Goal: Task Accomplishment & Management: Manage account settings

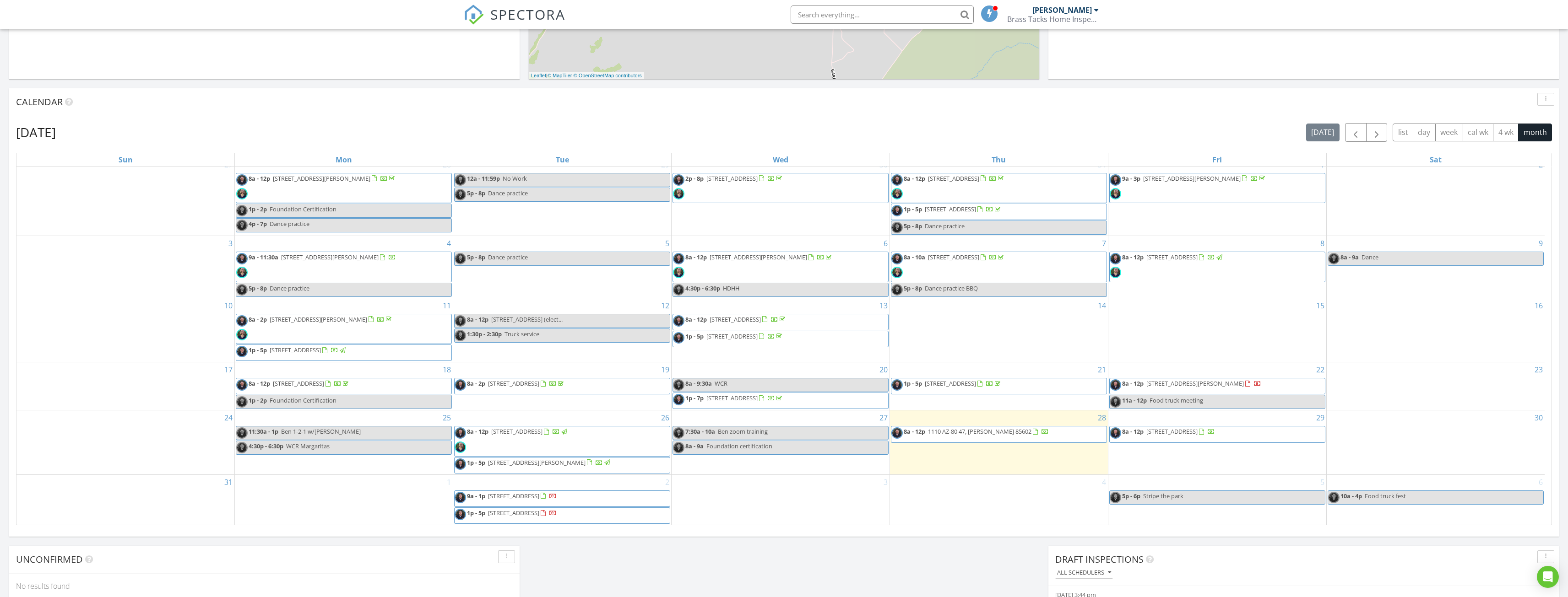
scroll to position [366, 0]
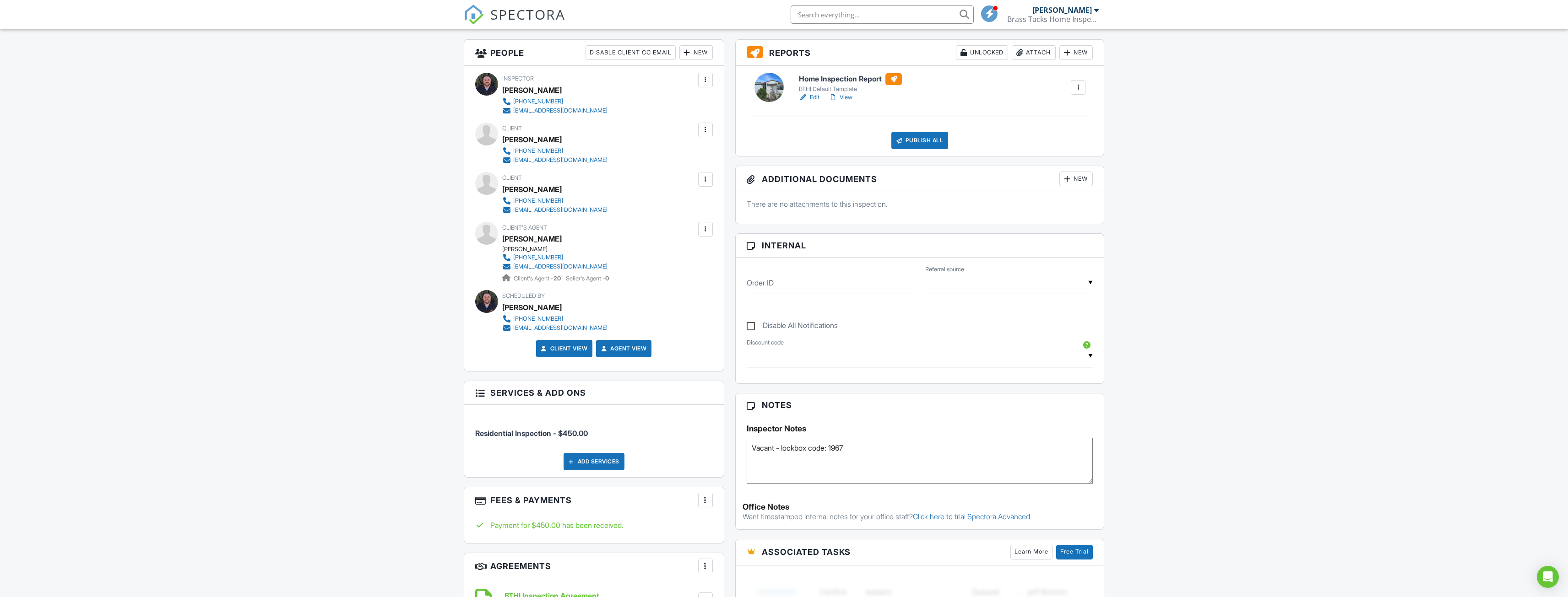
click at [875, 449] on textarea "Vacant - lockbox code: 1967" at bounding box center [919, 461] width 347 height 46
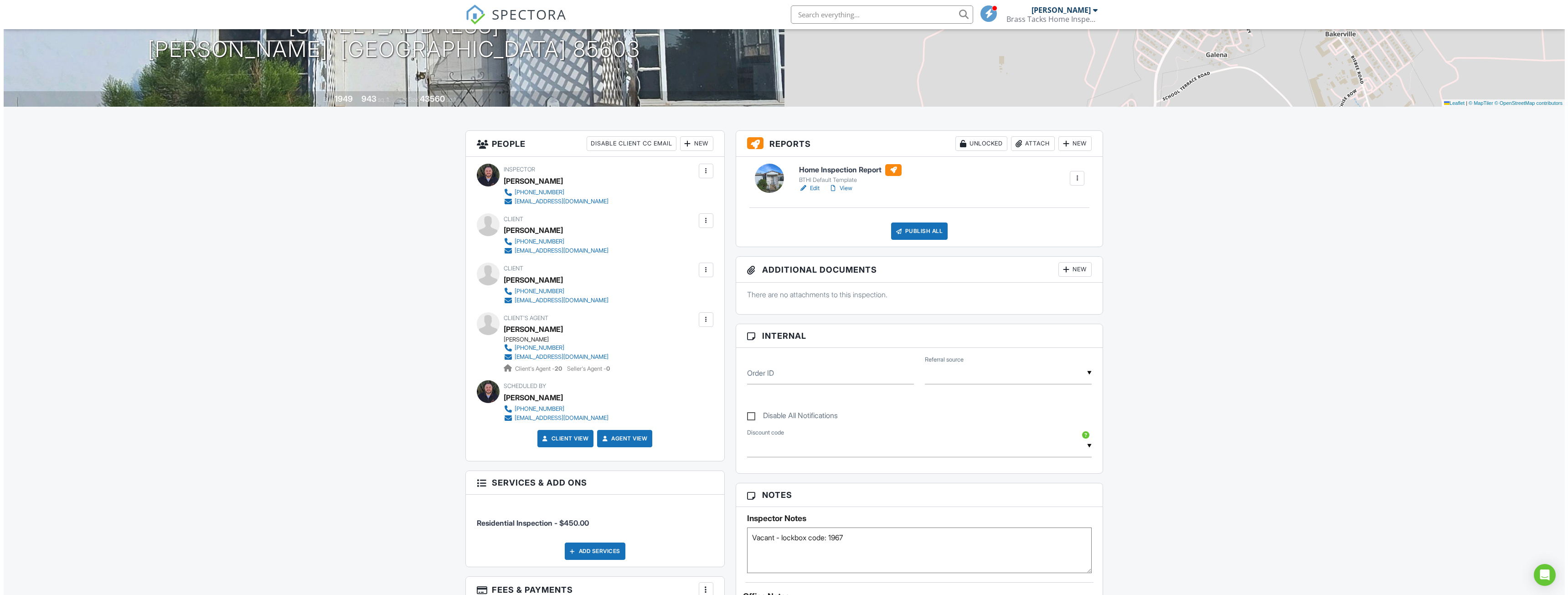
scroll to position [183, 0]
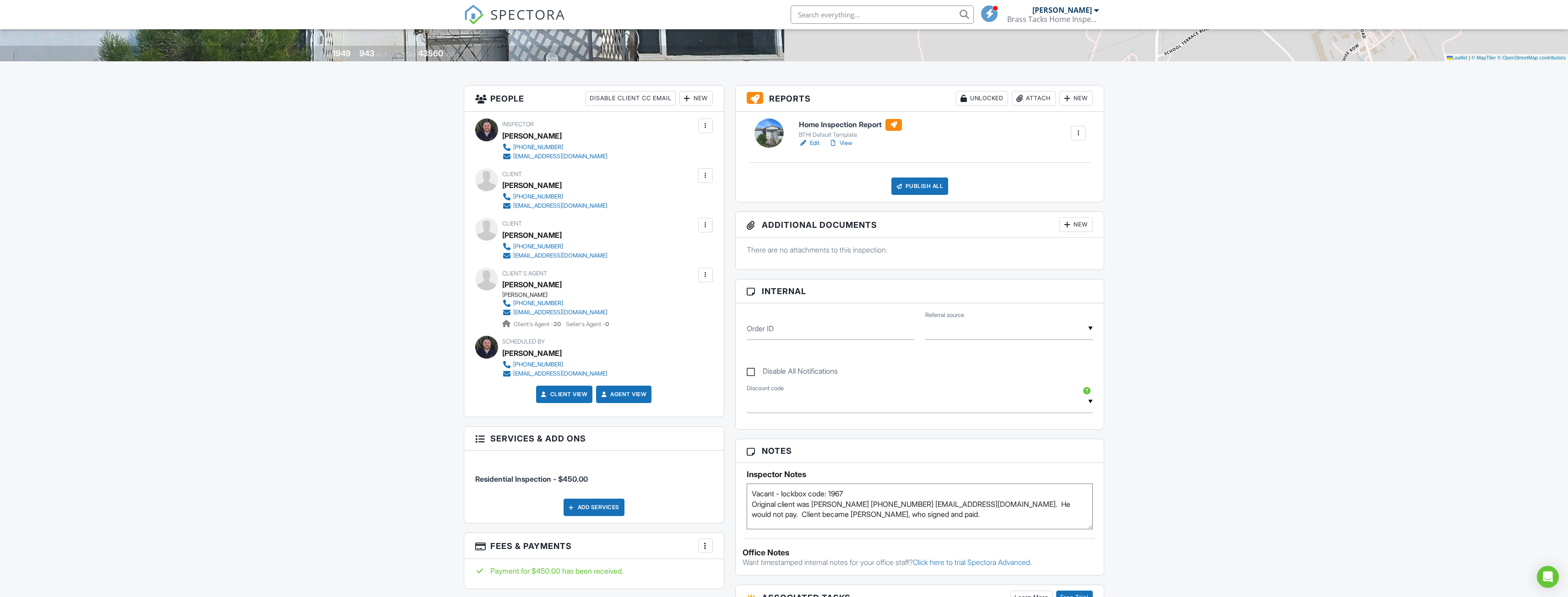
type textarea "Vacant - lockbox code: 1967 Original client was [PERSON_NAME] [PHONE_NUMBER] [E…"
click at [1210, 474] on div "Dashboard Templates Contacts Metrics Automations Advanced Settings Support Cent…" at bounding box center [784, 521] width 1568 height 1350
click at [703, 174] on div at bounding box center [705, 175] width 9 height 9
click at [637, 273] on div "Remove" at bounding box center [636, 273] width 24 height 11
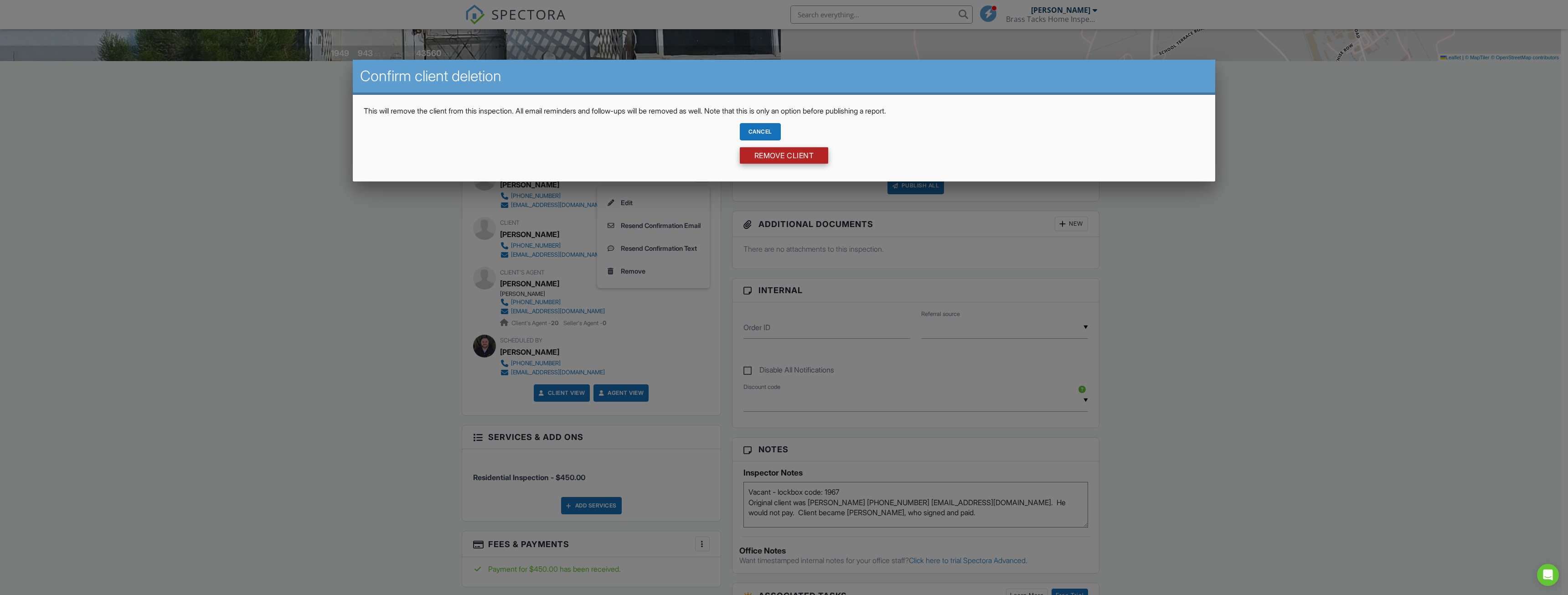
click at [783, 157] on input "Remove Client" at bounding box center [784, 155] width 89 height 16
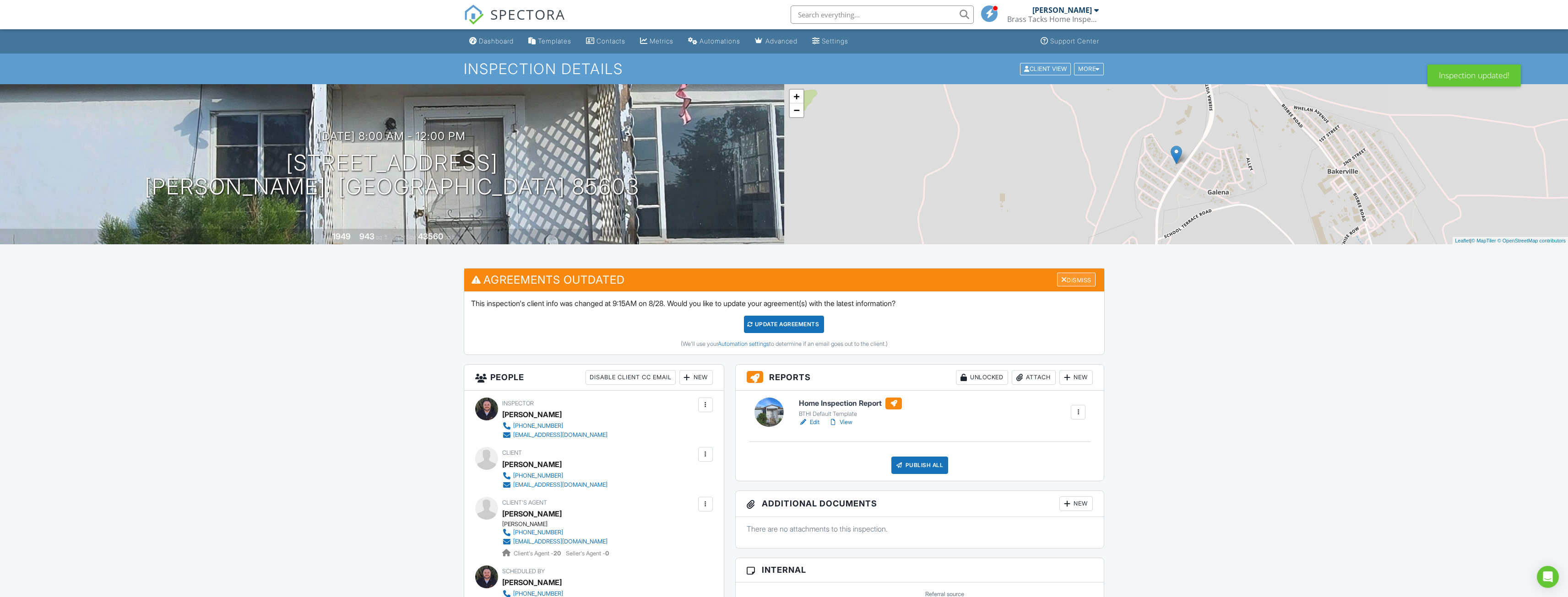
click at [1091, 281] on div "Dismiss" at bounding box center [1076, 279] width 39 height 14
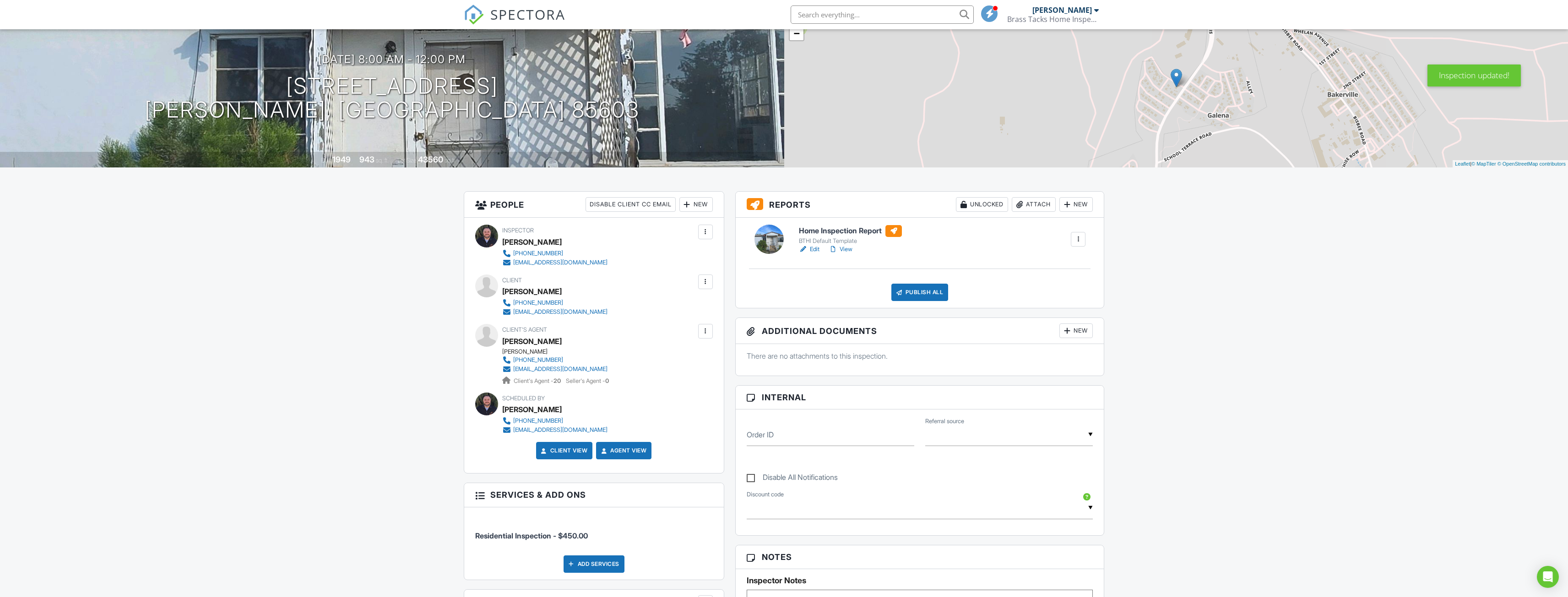
scroll to position [137, 0]
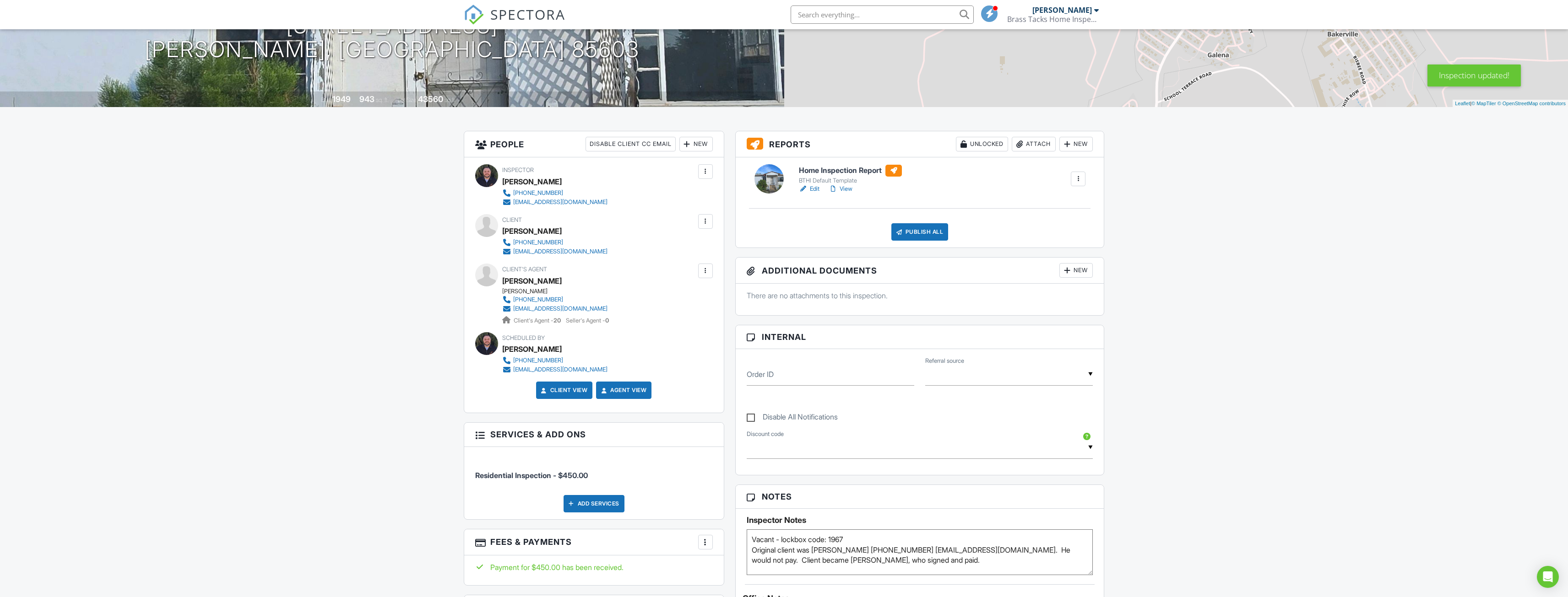
click at [316, 375] on div "Dashboard Templates Contacts Metrics Automations Advanced Settings Support Cent…" at bounding box center [784, 566] width 1568 height 1350
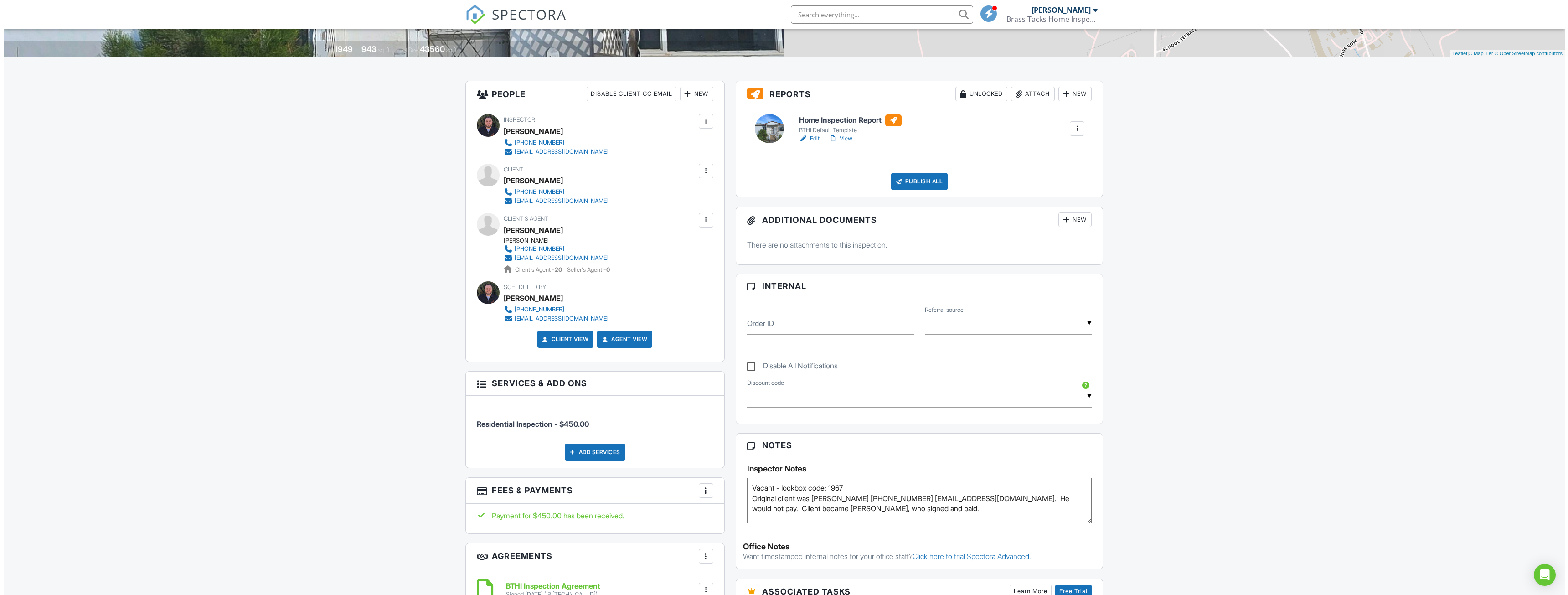
scroll to position [4, 0]
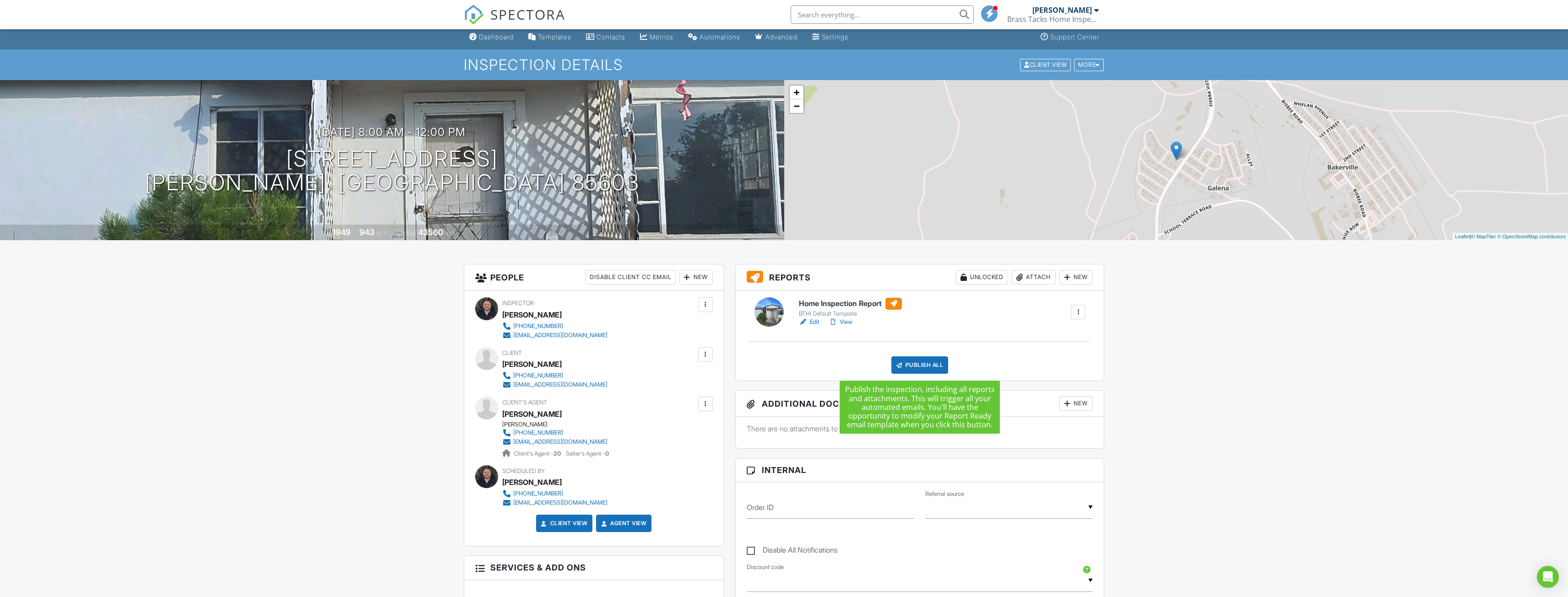
click at [936, 366] on div "Publish All" at bounding box center [920, 365] width 57 height 17
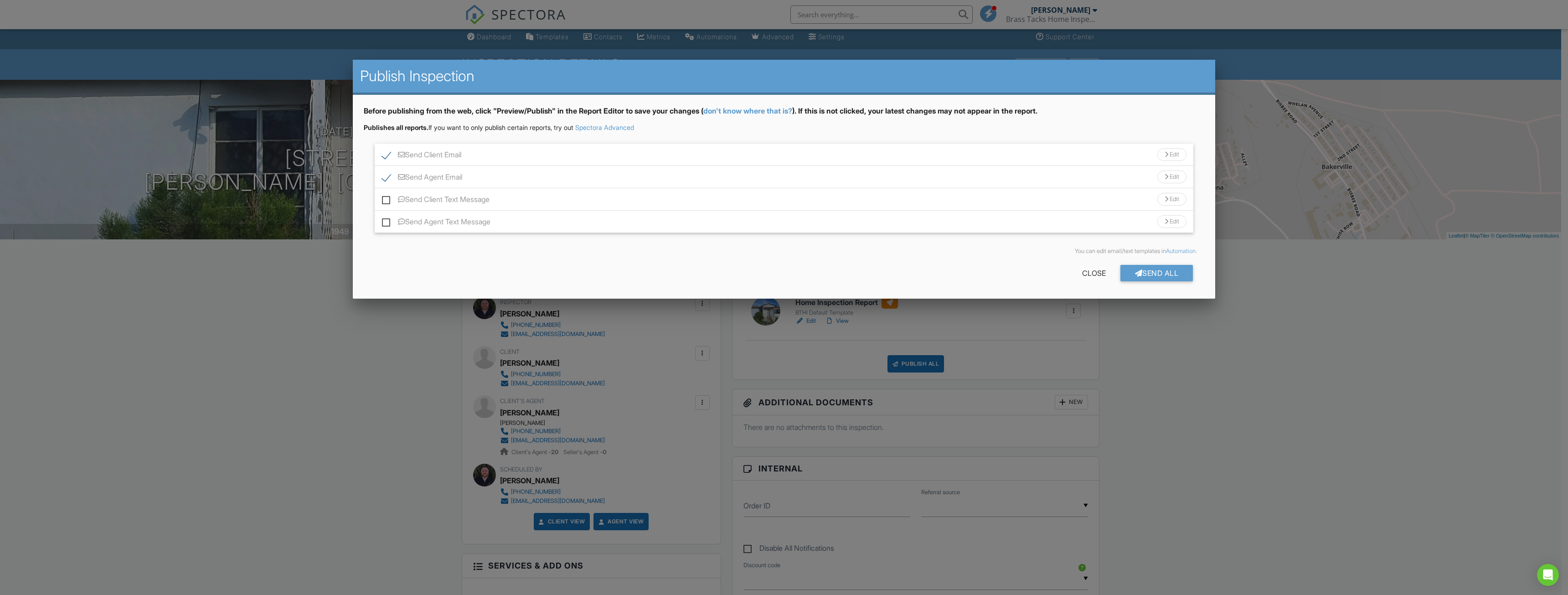
click at [1133, 157] on div "Send Client Email Edit" at bounding box center [784, 155] width 819 height 23
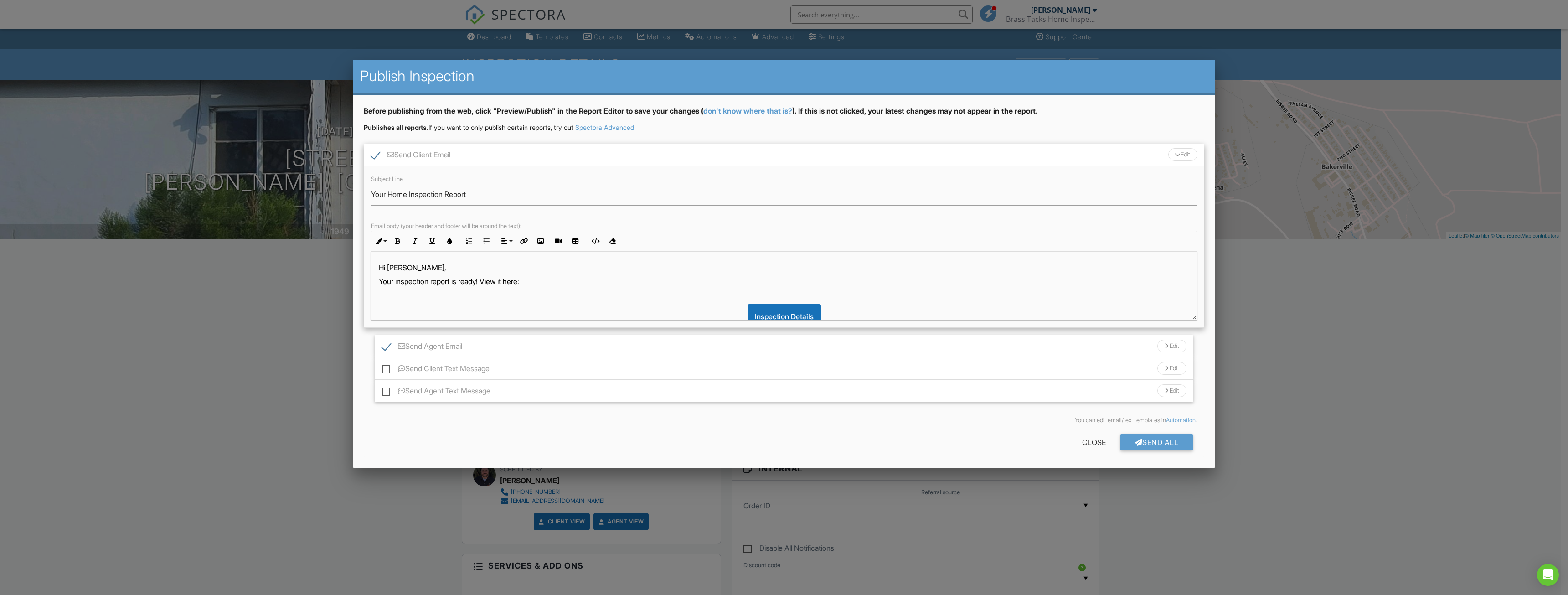
click at [1063, 158] on div "Send Client Email Edit" at bounding box center [784, 155] width 841 height 23
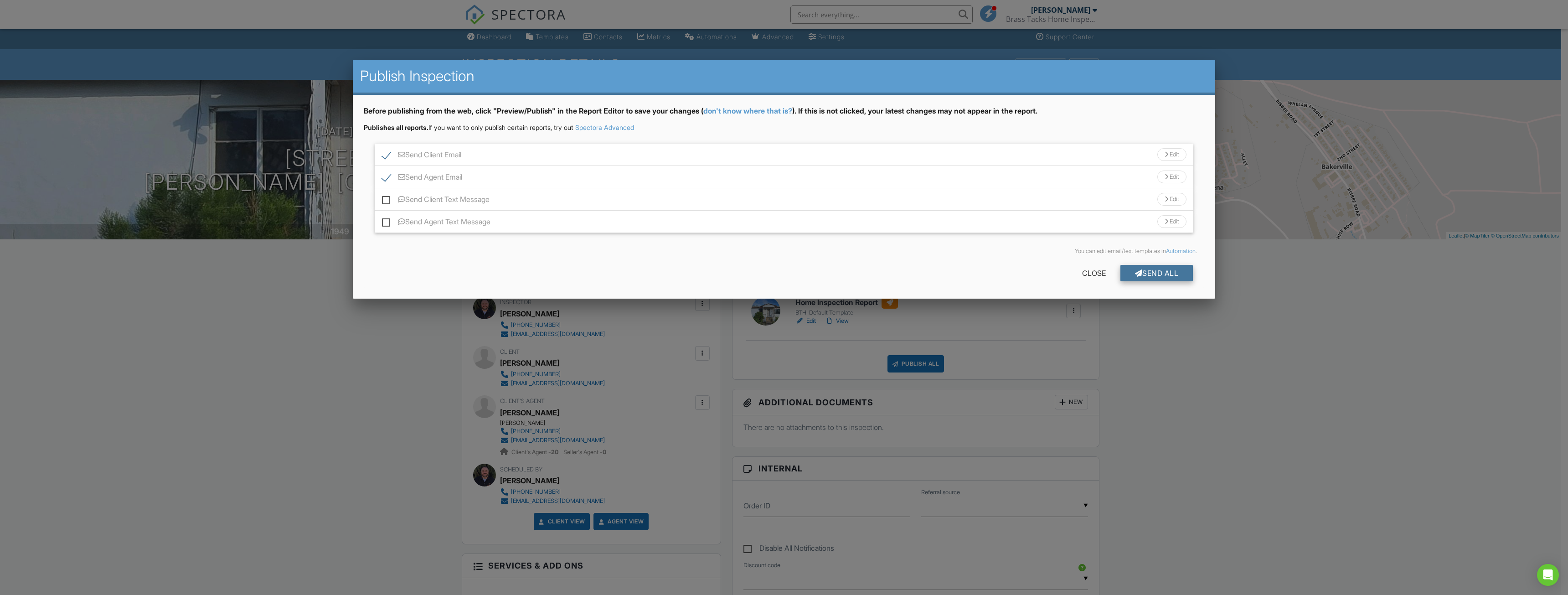
click at [1155, 277] on div "Send All" at bounding box center [1157, 273] width 73 height 16
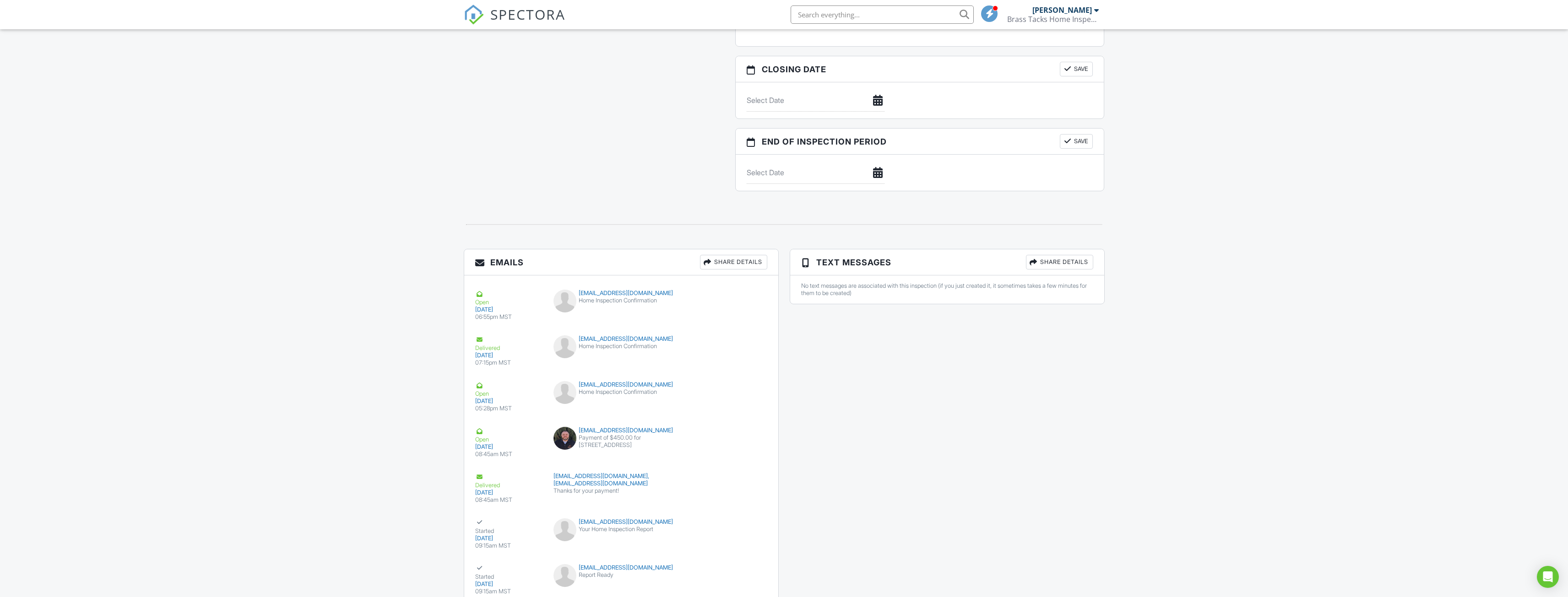
scroll to position [874, 0]
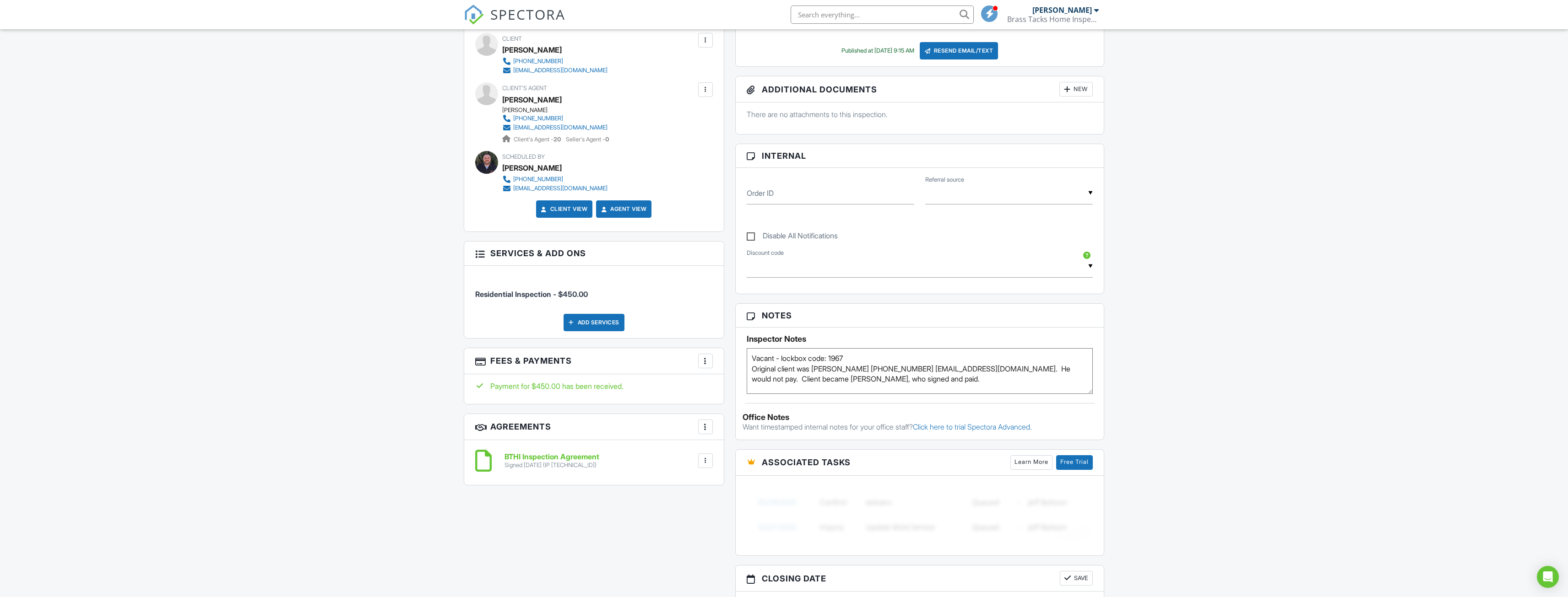
scroll to position [320, 0]
click at [390, 312] on div "Dashboard Templates Contacts Metrics Automations Advanced Settings Support Cent…" at bounding box center [784, 430] width 1568 height 1441
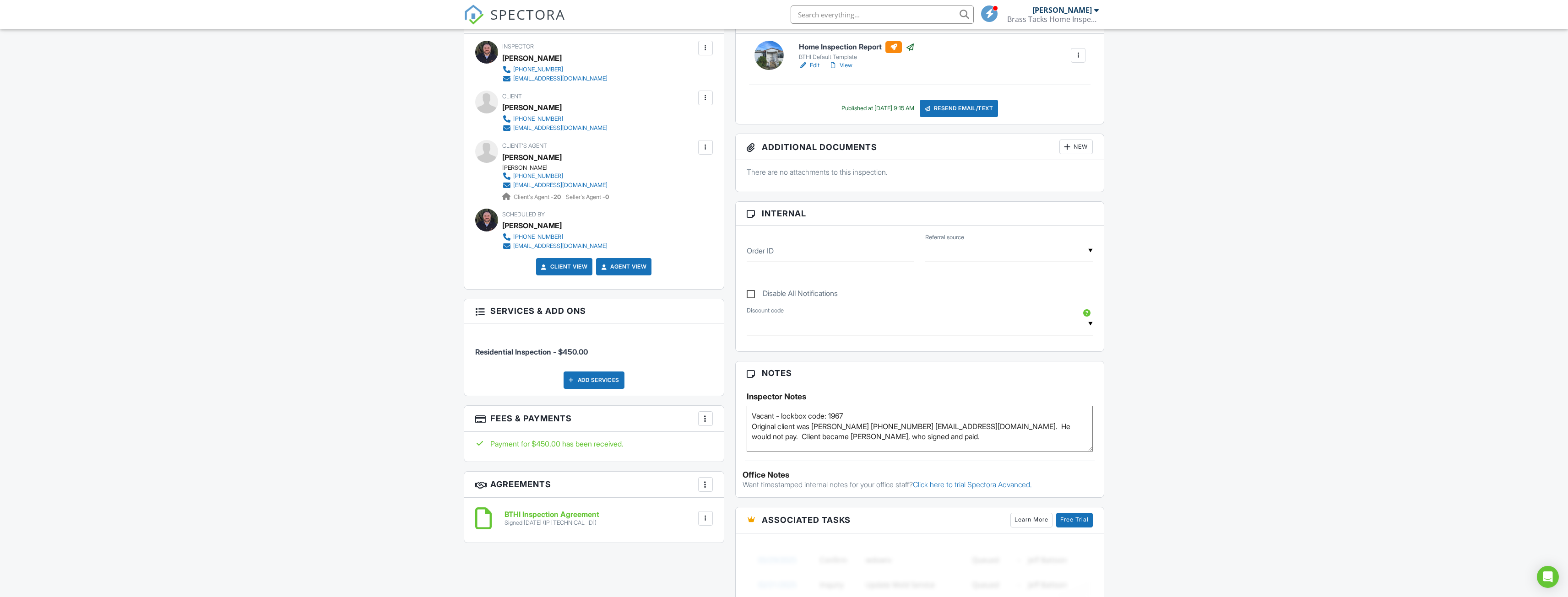
scroll to position [274, 0]
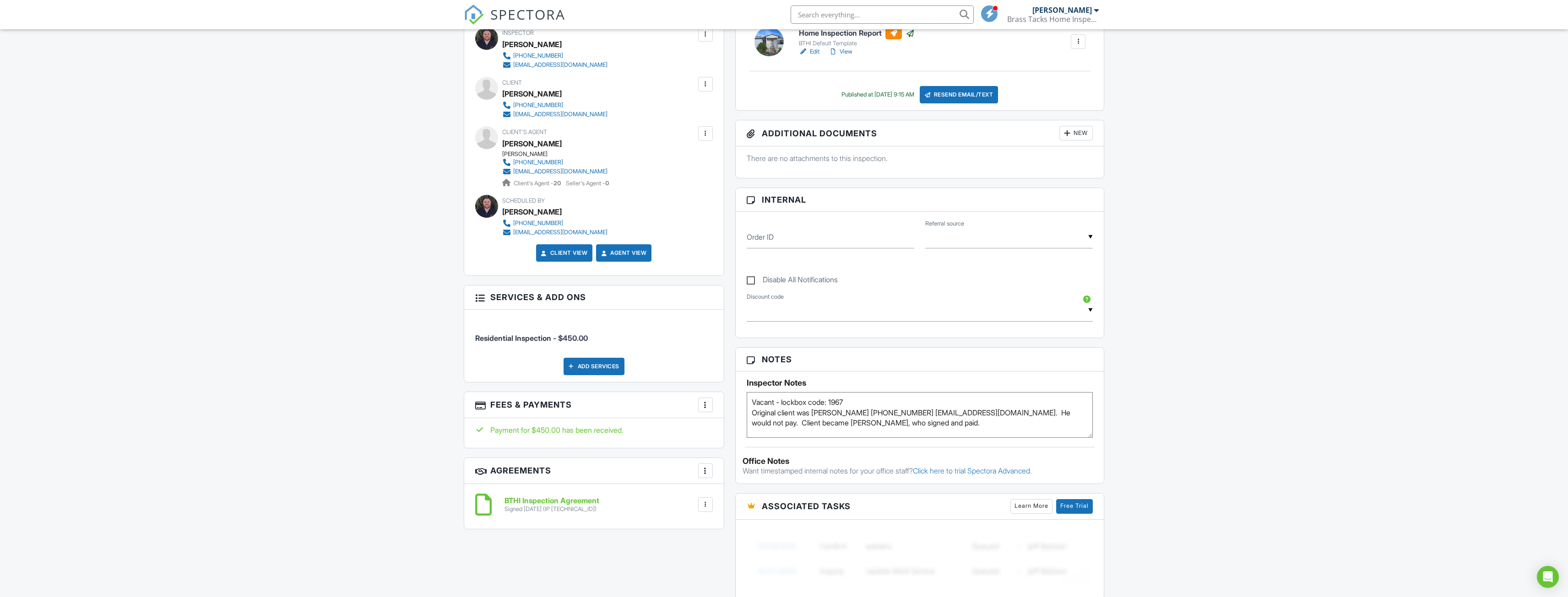
click at [938, 426] on textarea "Vacant - lockbox code: 1967 Original client was [PERSON_NAME] [PHONE_NUMBER] [E…" at bounding box center [919, 415] width 347 height 46
type textarea "Vacant - lockbox code: 1967 Original client was Charles White (602) 483-9874 cw…"
click at [1171, 452] on div "Dashboard Templates Contacts Metrics Automations Advanced Settings Support Cent…" at bounding box center [784, 475] width 1568 height 1441
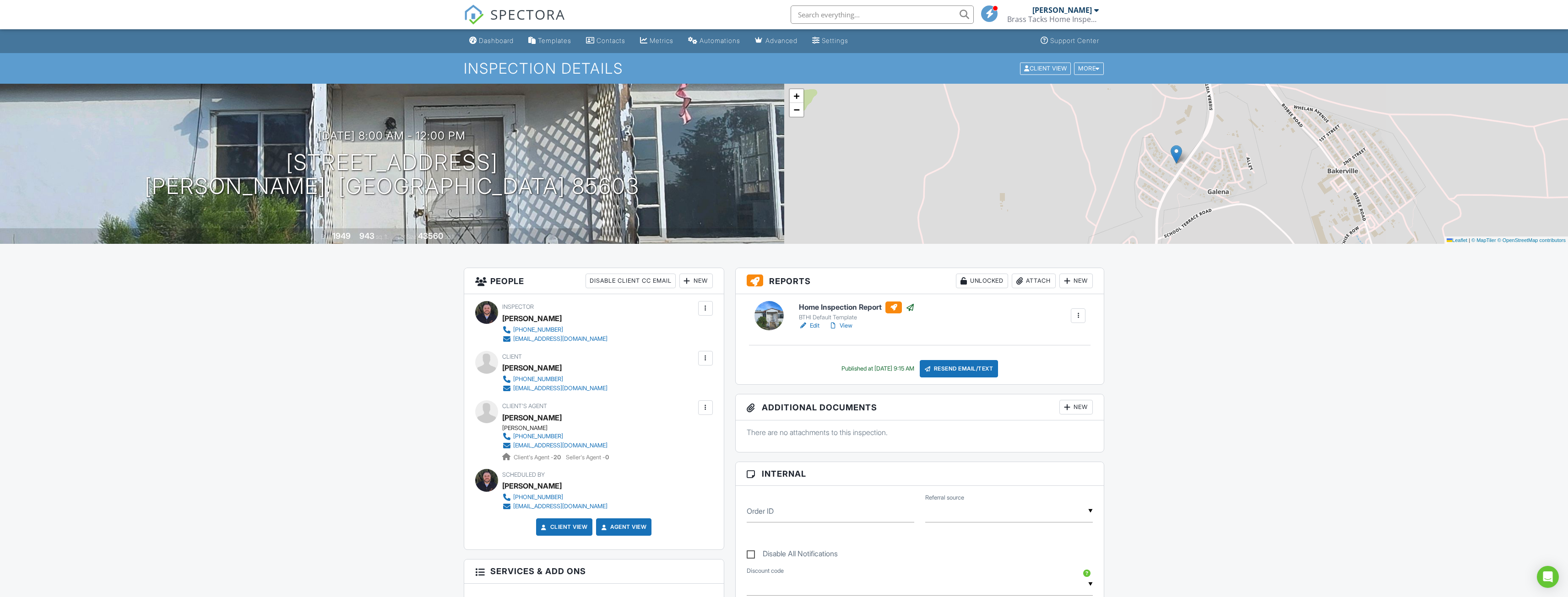
scroll to position [0, 0]
drag, startPoint x: 500, startPoint y: 42, endPoint x: 537, endPoint y: 96, distance: 65.5
click at [500, 42] on div "Dashboard" at bounding box center [496, 41] width 35 height 8
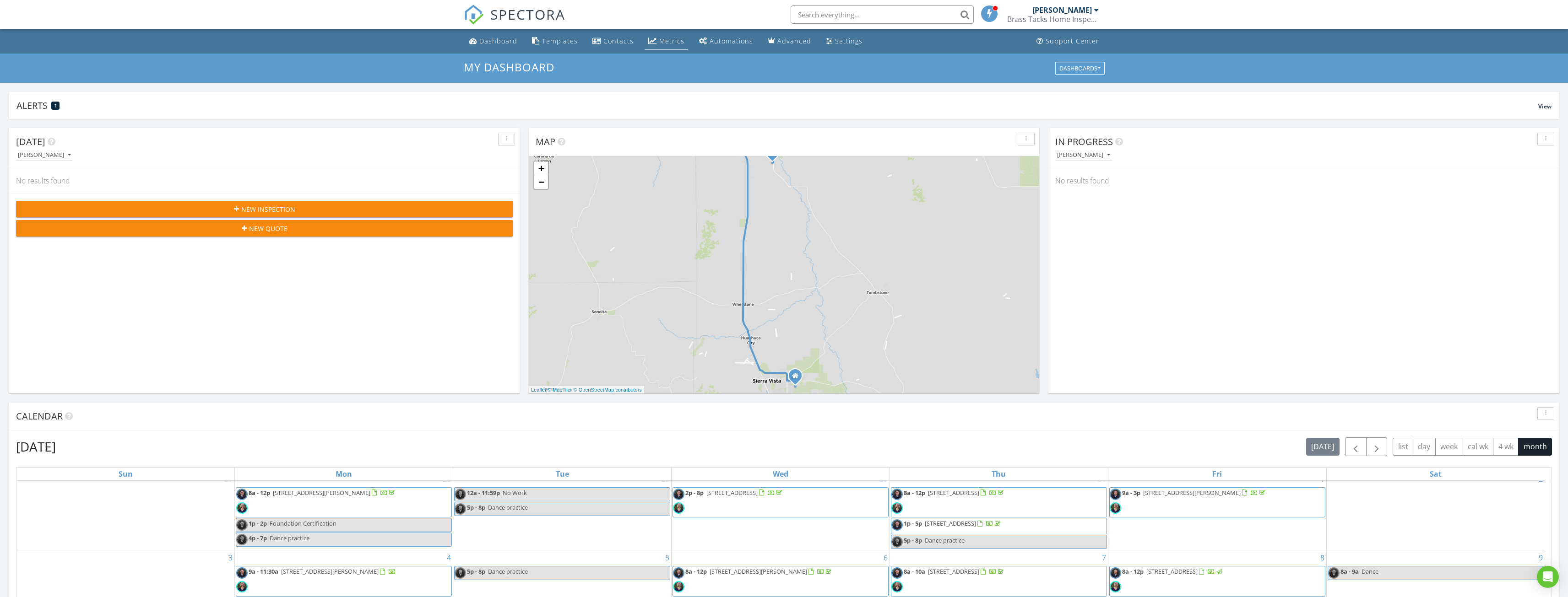
click at [655, 46] on link "Metrics" at bounding box center [666, 42] width 43 height 17
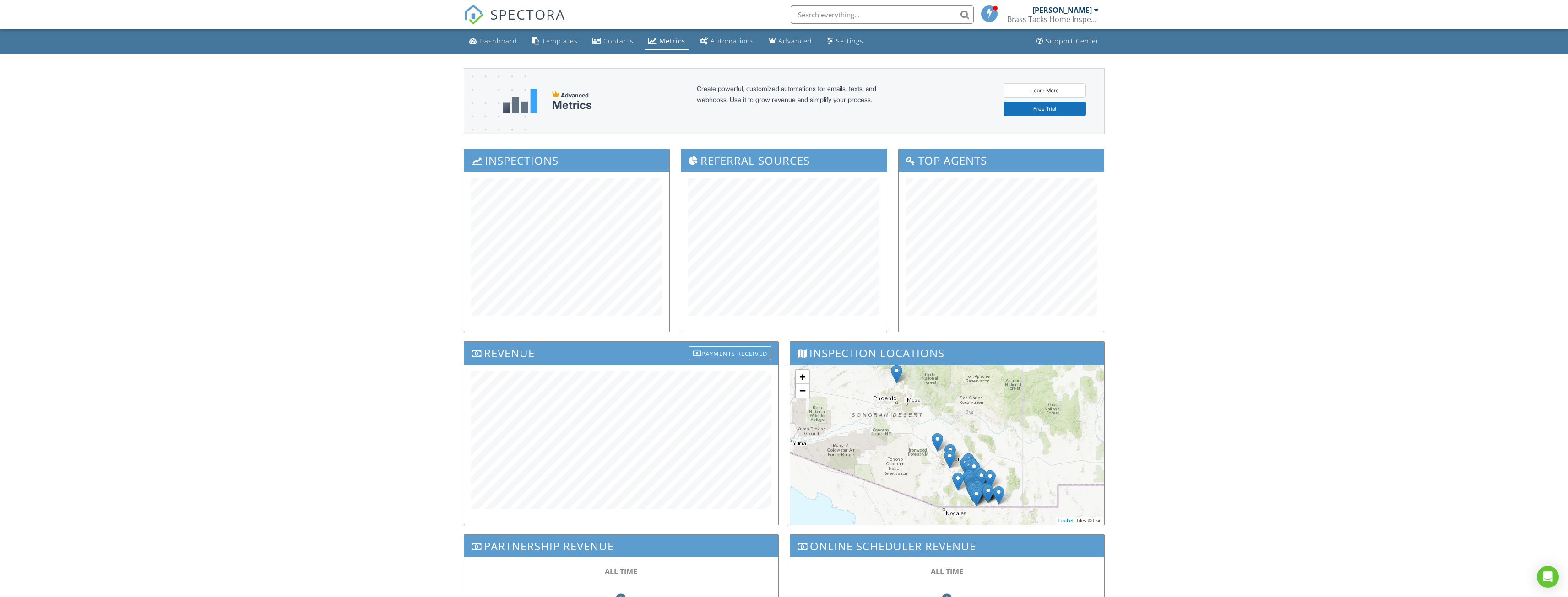
click at [339, 427] on div "Dashboard Templates Contacts Metrics Automations Advanced Settings Support Cent…" at bounding box center [784, 366] width 1568 height 674
click at [1229, 364] on div "Dashboard Templates Contacts Metrics Automations Advanced Settings Support Cent…" at bounding box center [784, 366] width 1568 height 674
click at [1207, 373] on div "Dashboard Templates Contacts Metrics Automations Advanced Settings Support Cent…" at bounding box center [784, 366] width 1568 height 674
click at [1157, 326] on div "Dashboard Templates Contacts Metrics Automations Advanced Settings Support Cent…" at bounding box center [784, 366] width 1568 height 674
click at [495, 46] on link "Dashboard" at bounding box center [493, 42] width 56 height 17
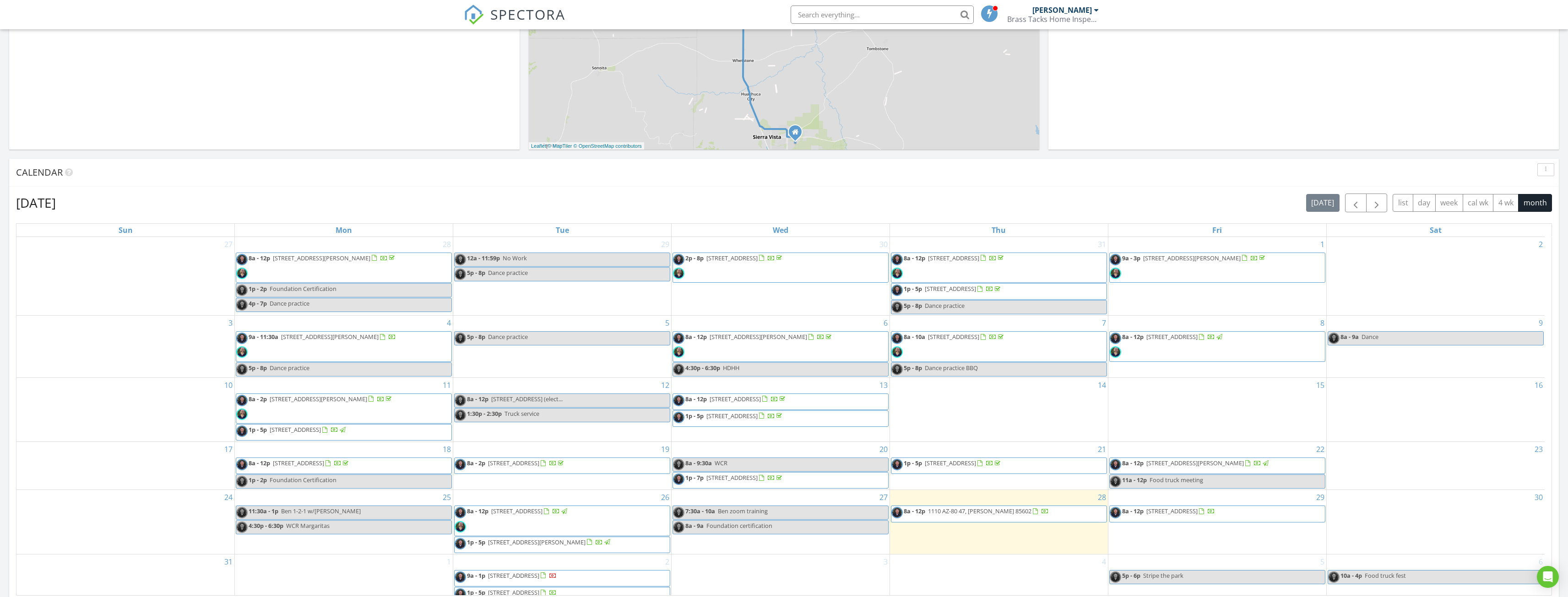
scroll to position [229, 0]
